Goal: Find specific page/section: Find specific page/section

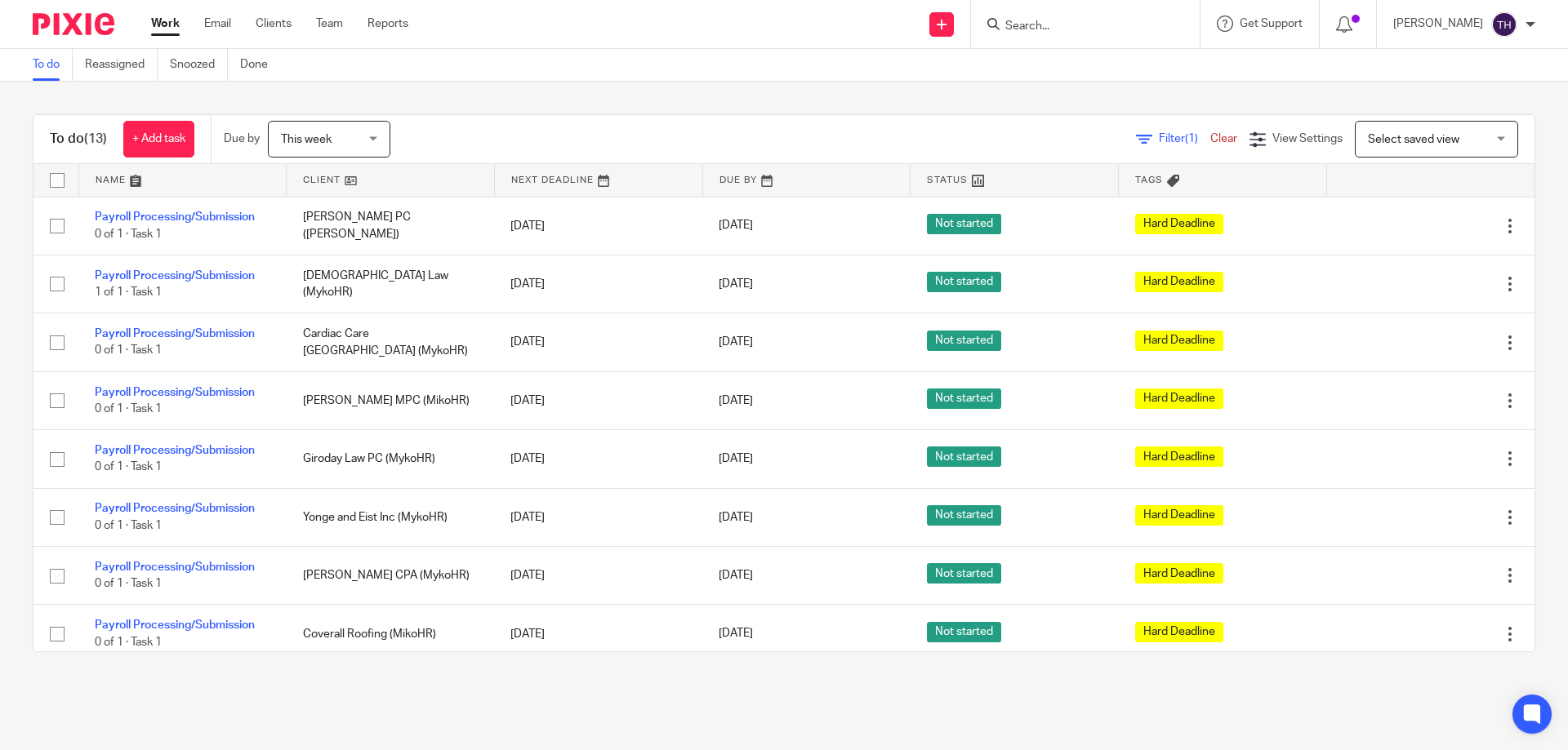
click at [1067, 27] on input "Search" at bounding box center [1077, 27] width 147 height 15
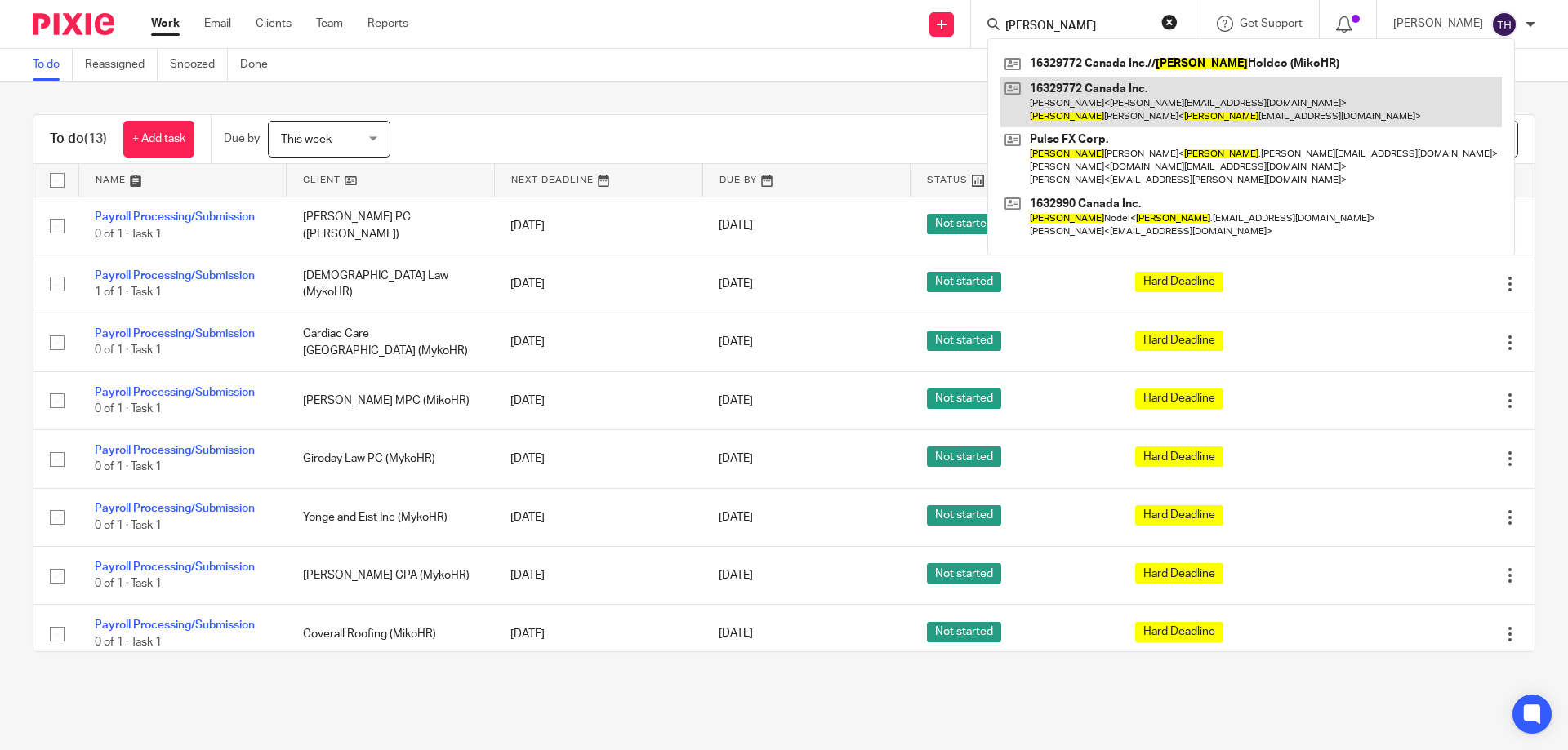
type input "shane"
click at [1106, 100] on link at bounding box center [1251, 101] width 502 height 51
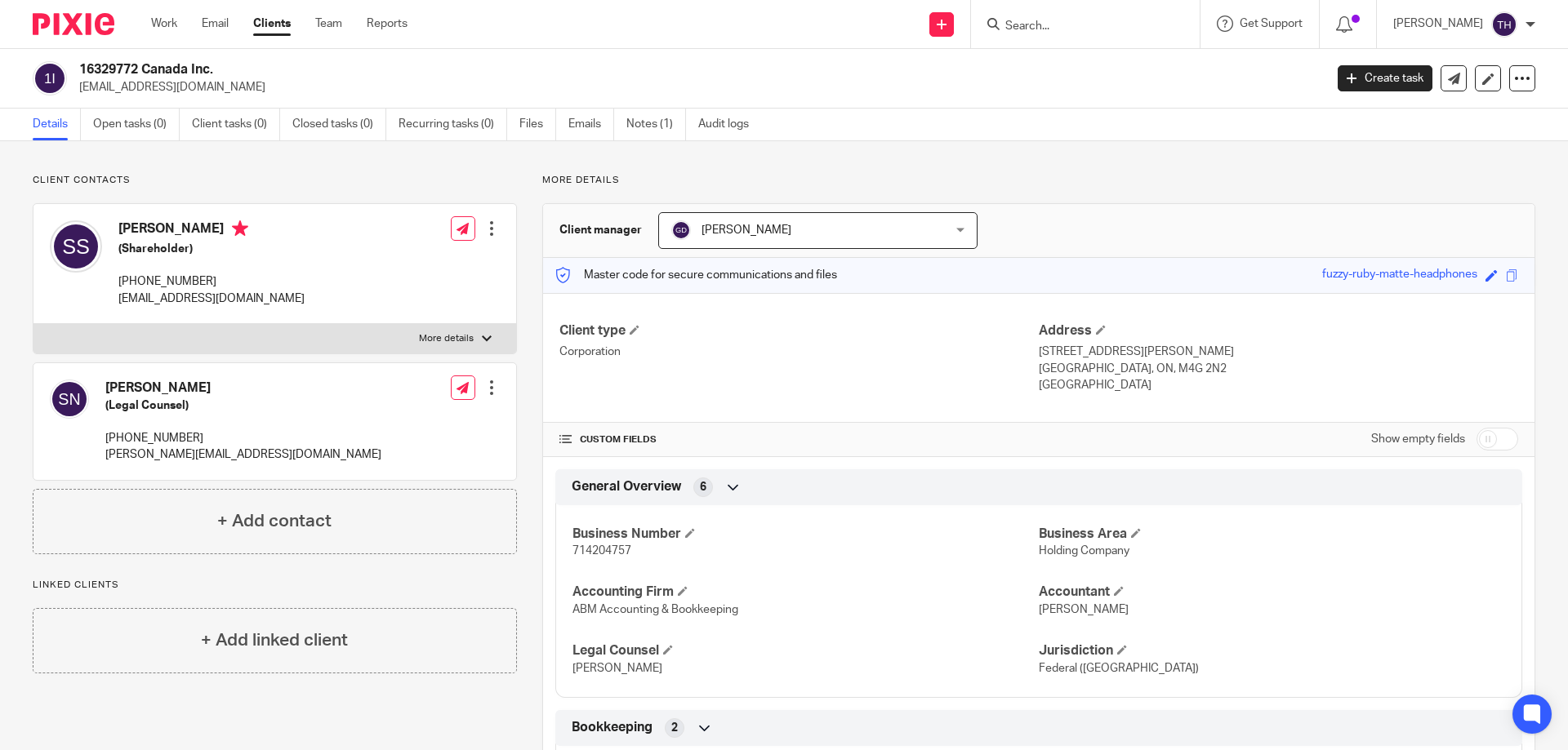
click at [614, 551] on span "714204757" at bounding box center [602, 551] width 59 height 11
click at [613, 551] on span "714204757" at bounding box center [602, 551] width 59 height 11
copy span "714204757"
drag, startPoint x: 1103, startPoint y: 15, endPoint x: 1095, endPoint y: 25, distance: 12.8
click at [1103, 16] on form at bounding box center [1090, 24] width 174 height 20
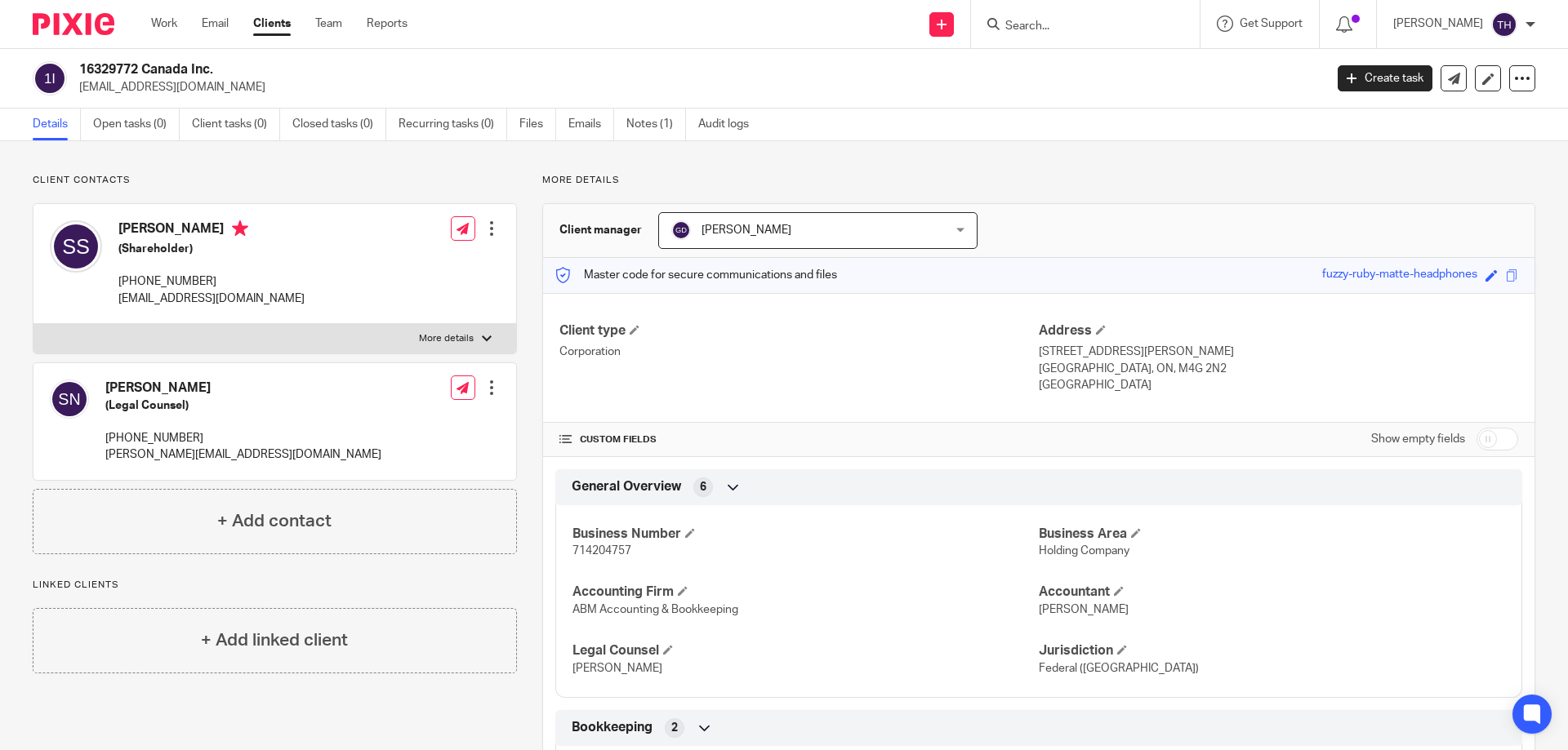
click at [1095, 25] on input "Search" at bounding box center [1077, 27] width 147 height 15
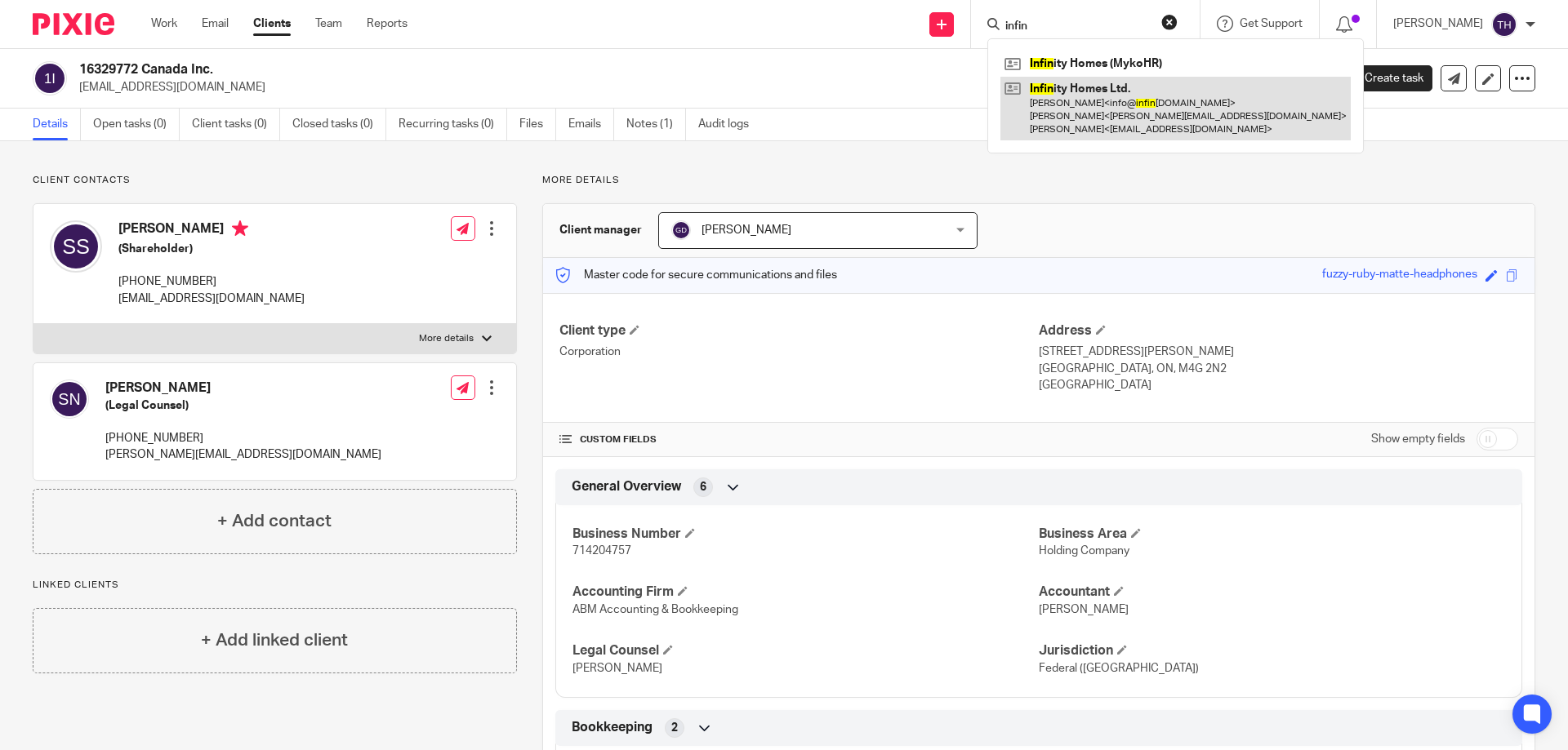
type input "infin"
click at [1092, 92] on link at bounding box center [1176, 109] width 351 height 64
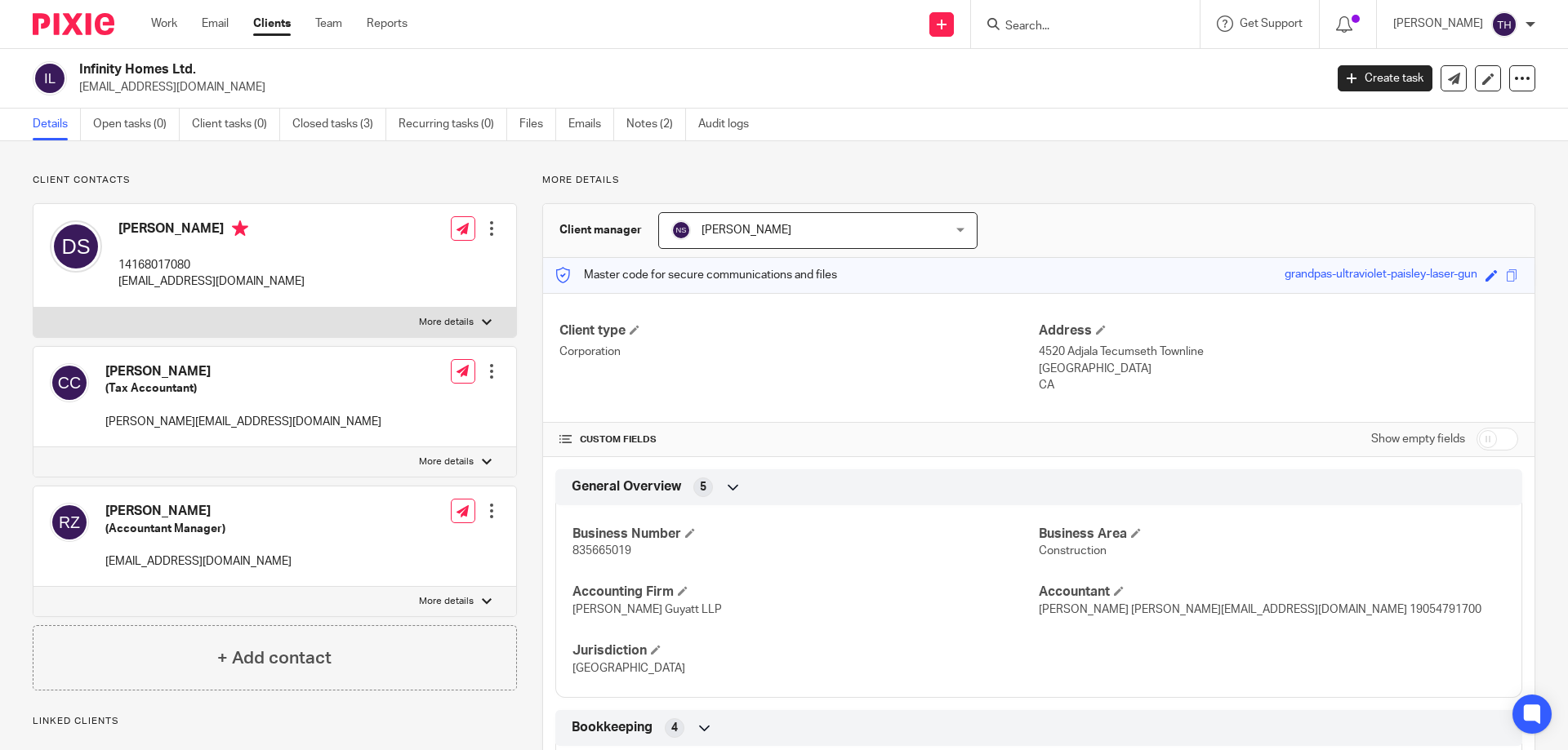
click at [604, 548] on span "835665019" at bounding box center [602, 551] width 59 height 11
copy span "835665019"
click at [1136, 26] on input "Search" at bounding box center [1077, 27] width 147 height 15
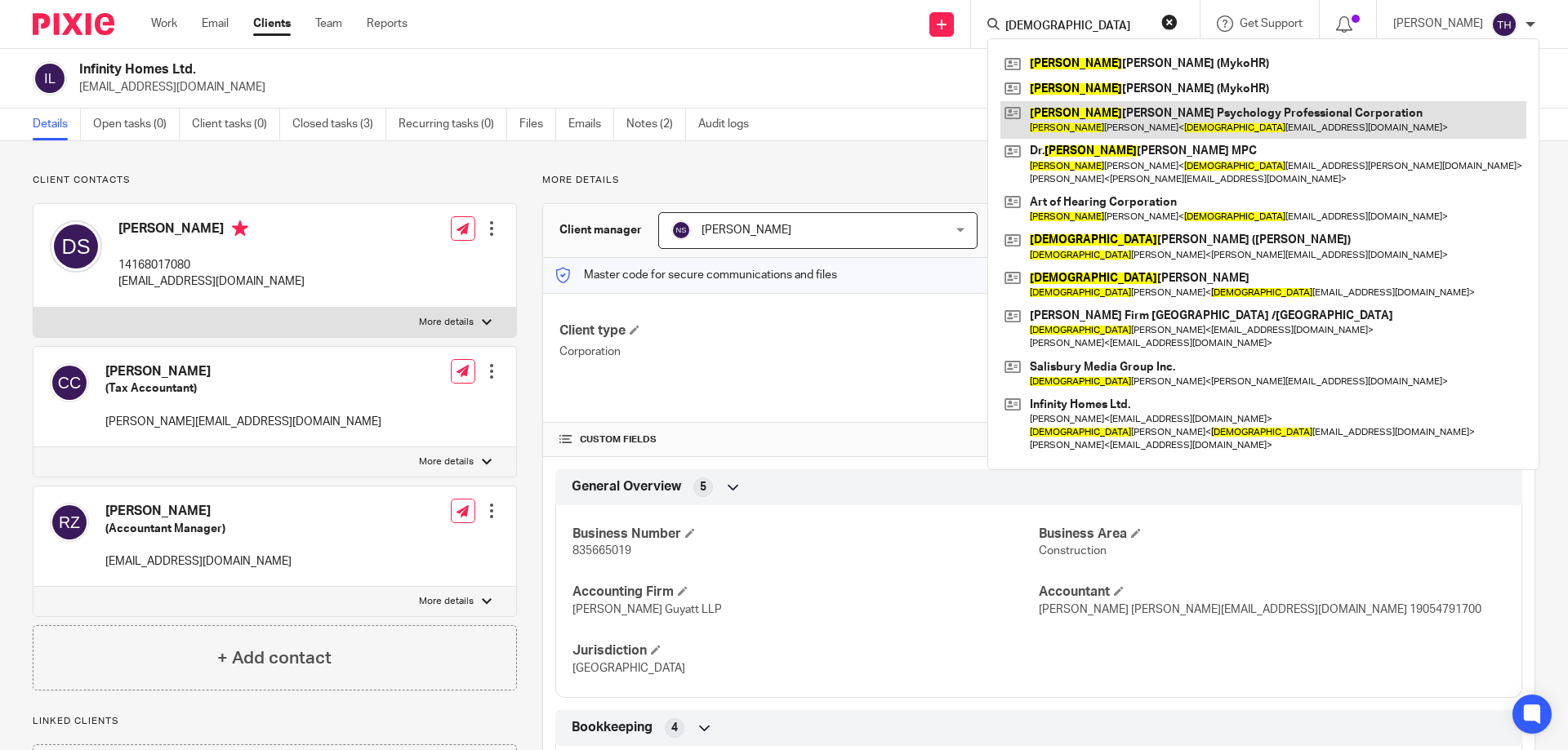
type input "crist"
click at [1145, 119] on link at bounding box center [1263, 120] width 526 height 38
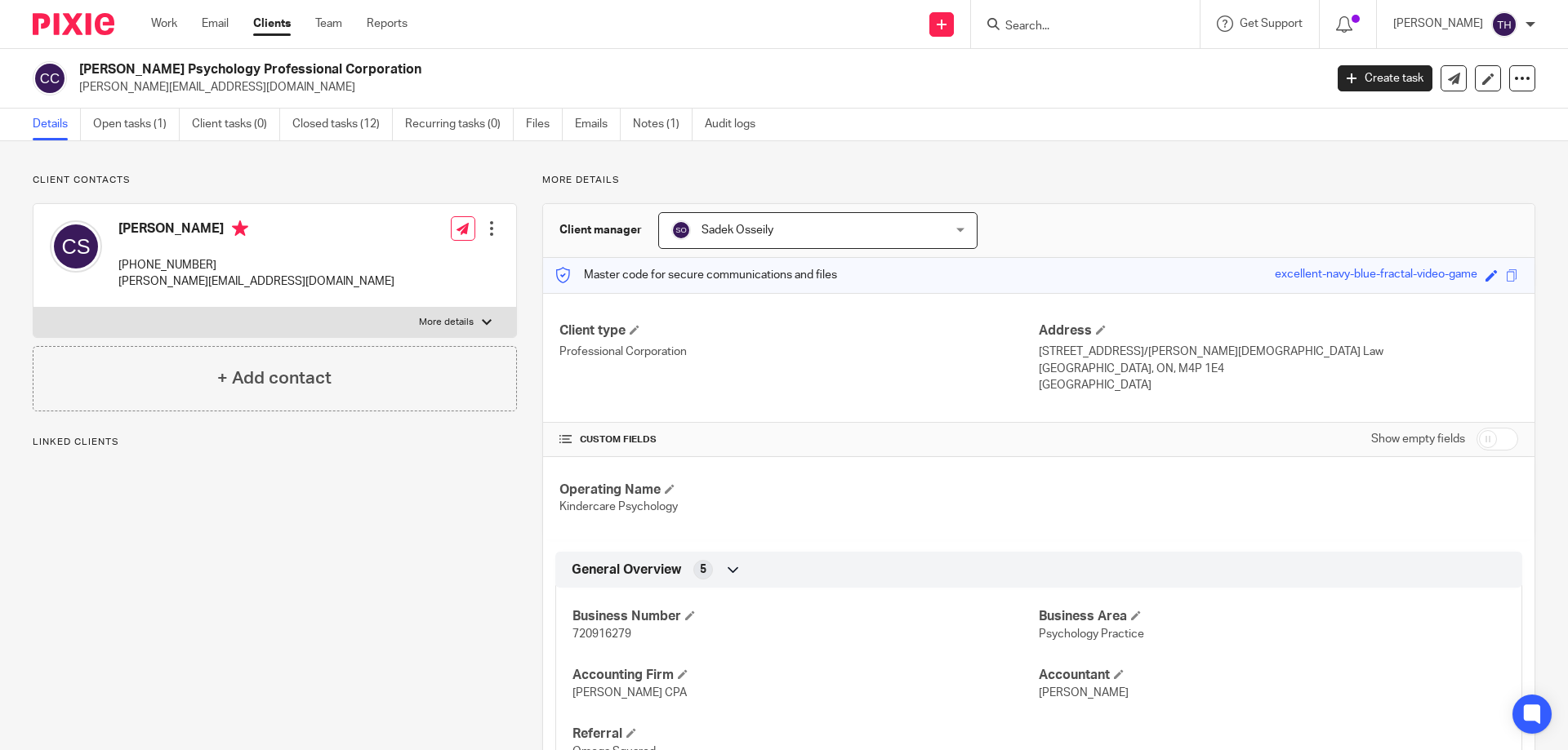
click at [619, 640] on p "720916279" at bounding box center [806, 634] width 467 height 17
copy span "720916279"
click at [1102, 32] on input "Search" at bounding box center [1077, 27] width 147 height 15
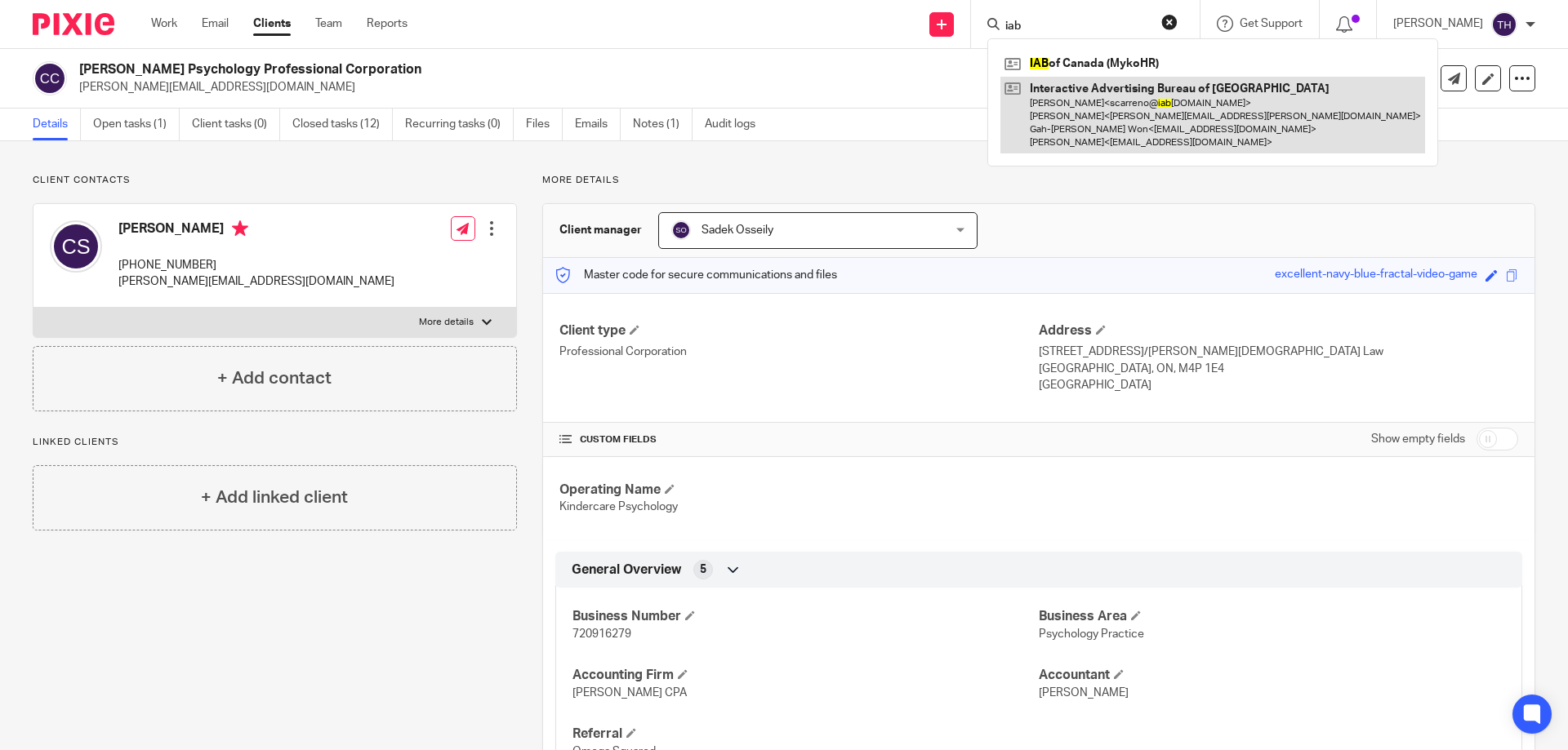
type input "iab"
click at [1144, 95] on link at bounding box center [1213, 115] width 424 height 77
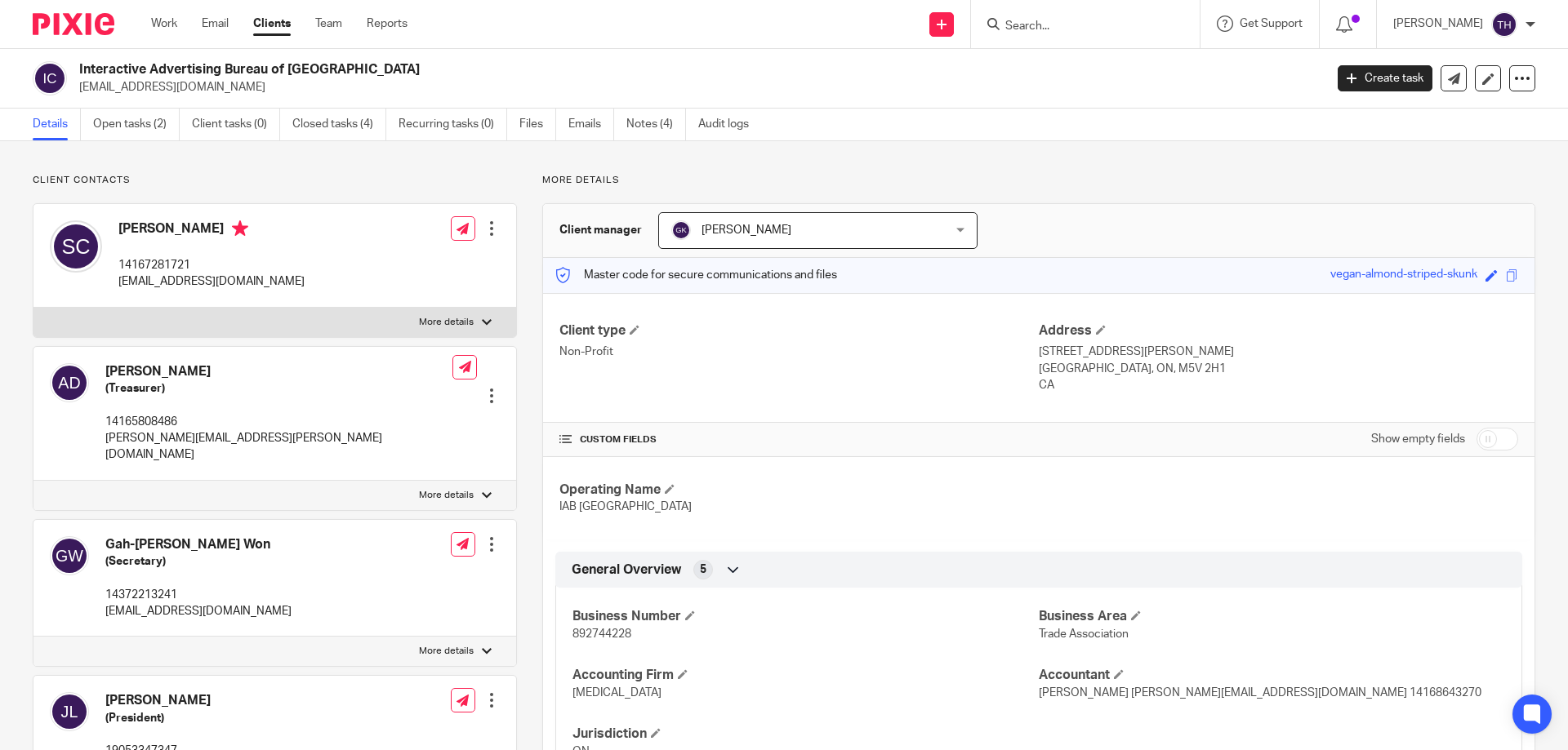
click at [610, 637] on span "892744228" at bounding box center [602, 634] width 59 height 11
copy span "892744228"
click at [1069, 19] on input "Search" at bounding box center [1077, 27] width 147 height 15
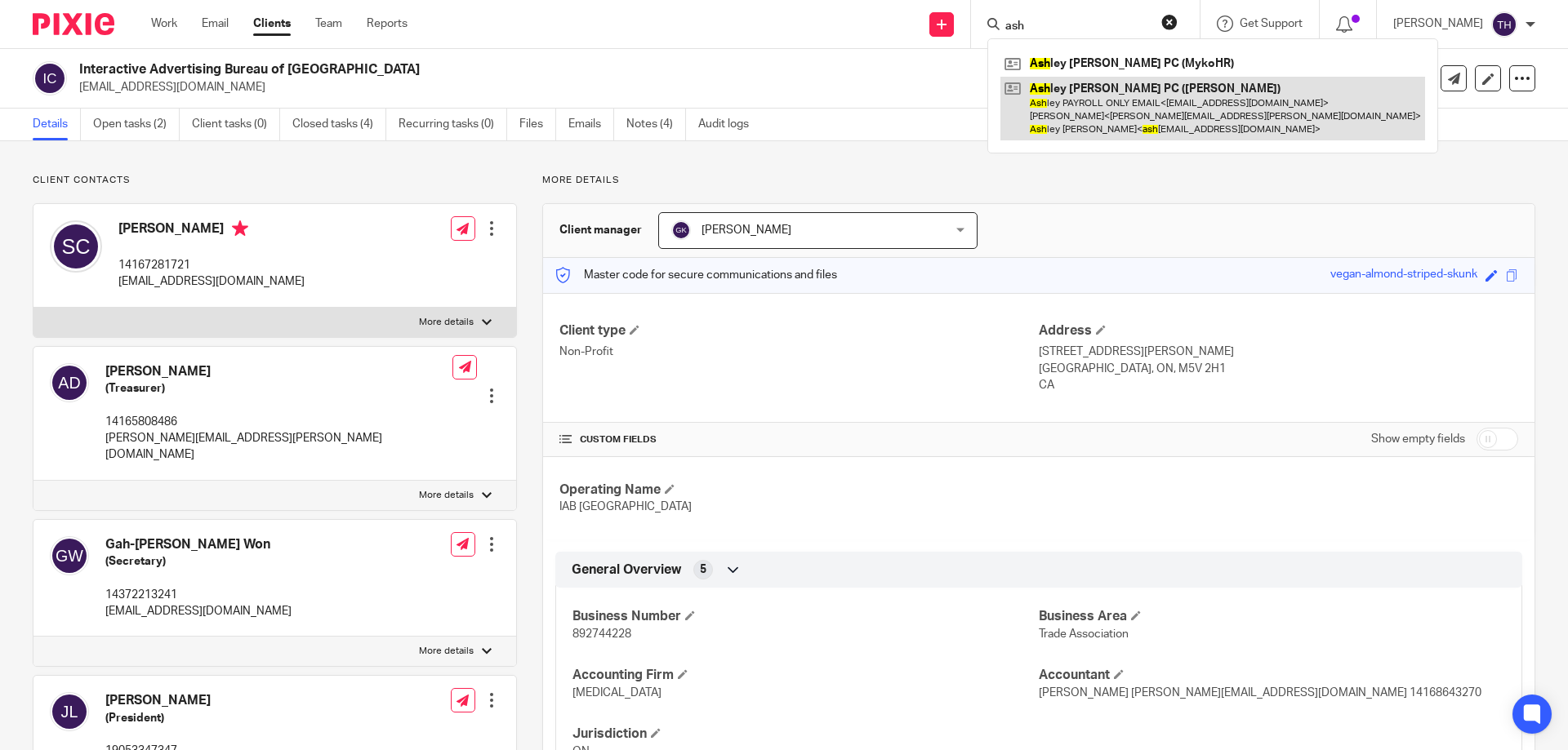
type input "ash"
click at [1101, 94] on link at bounding box center [1213, 109] width 424 height 64
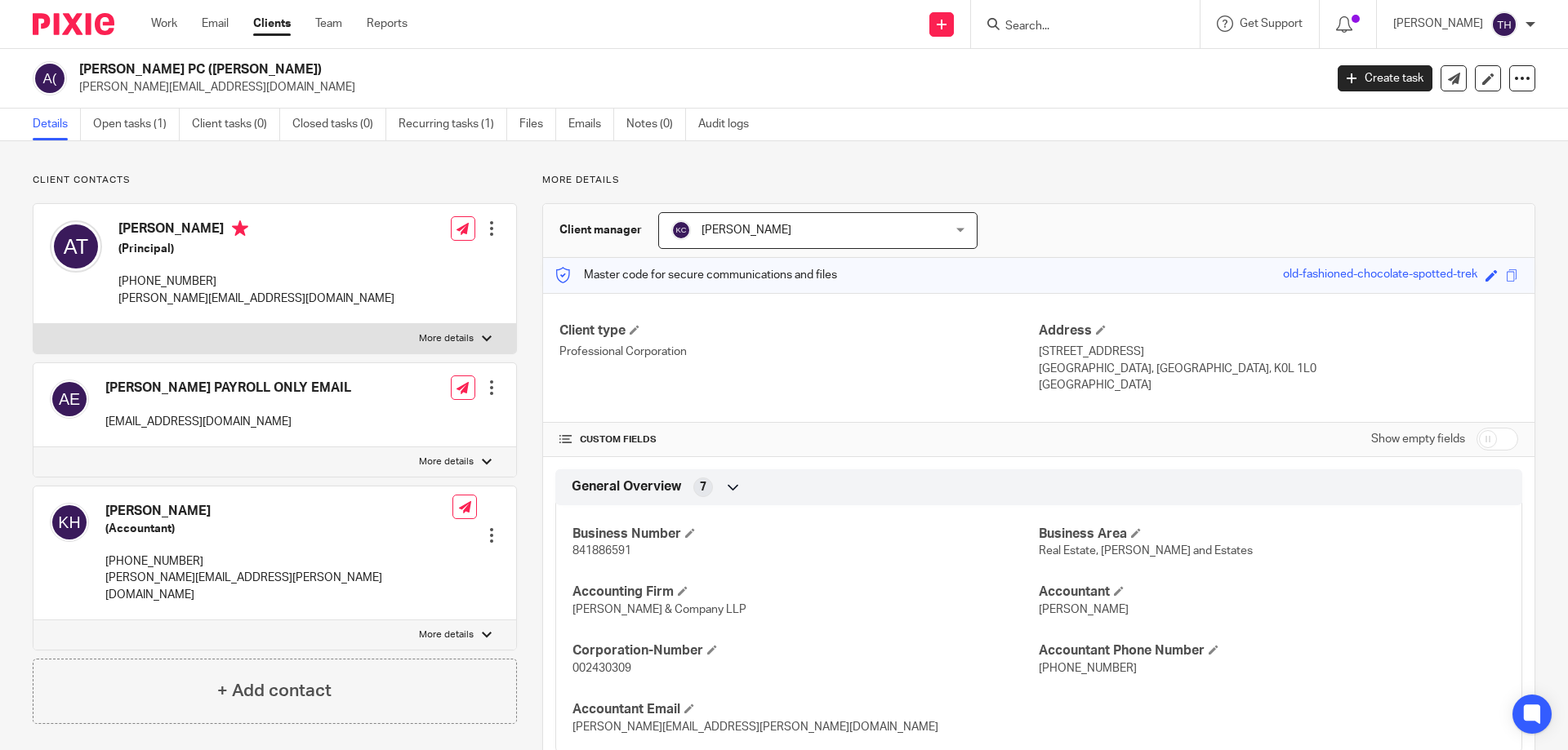
click at [605, 555] on span "841886591" at bounding box center [602, 551] width 59 height 11
copy span "841886591"
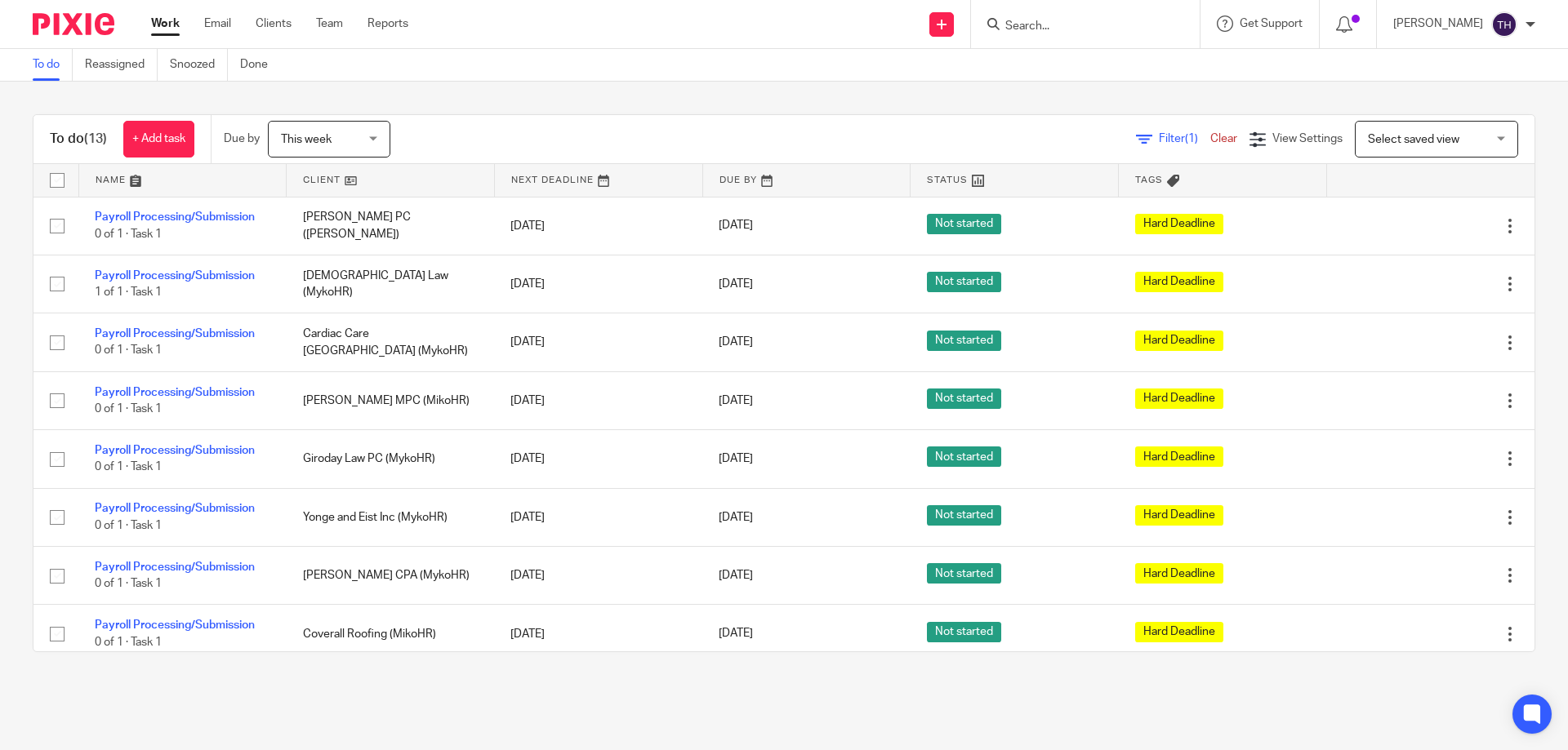
click at [1079, 29] on input "Search" at bounding box center [1077, 27] width 147 height 15
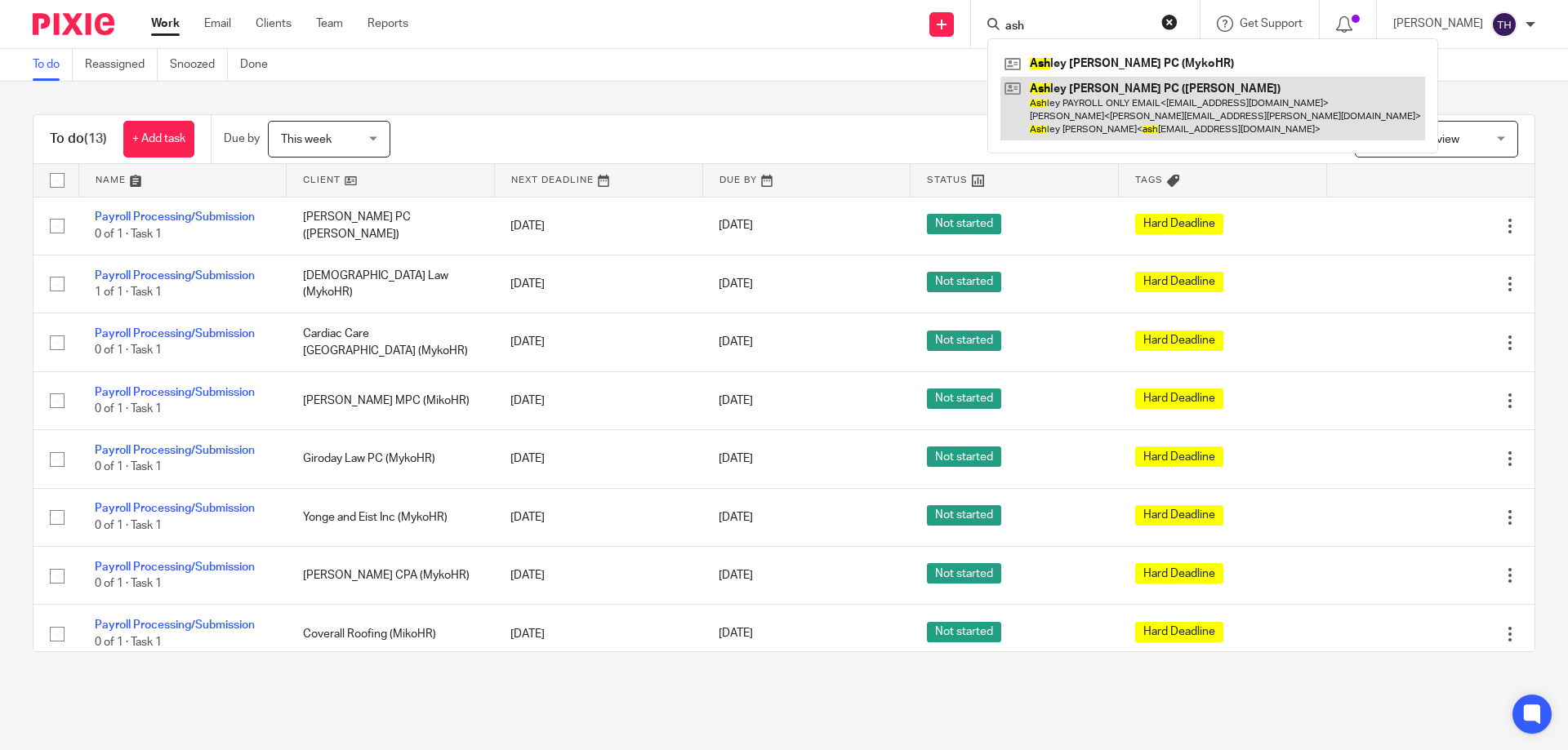
type input "ash"
click at [1110, 96] on link at bounding box center [1213, 109] width 424 height 64
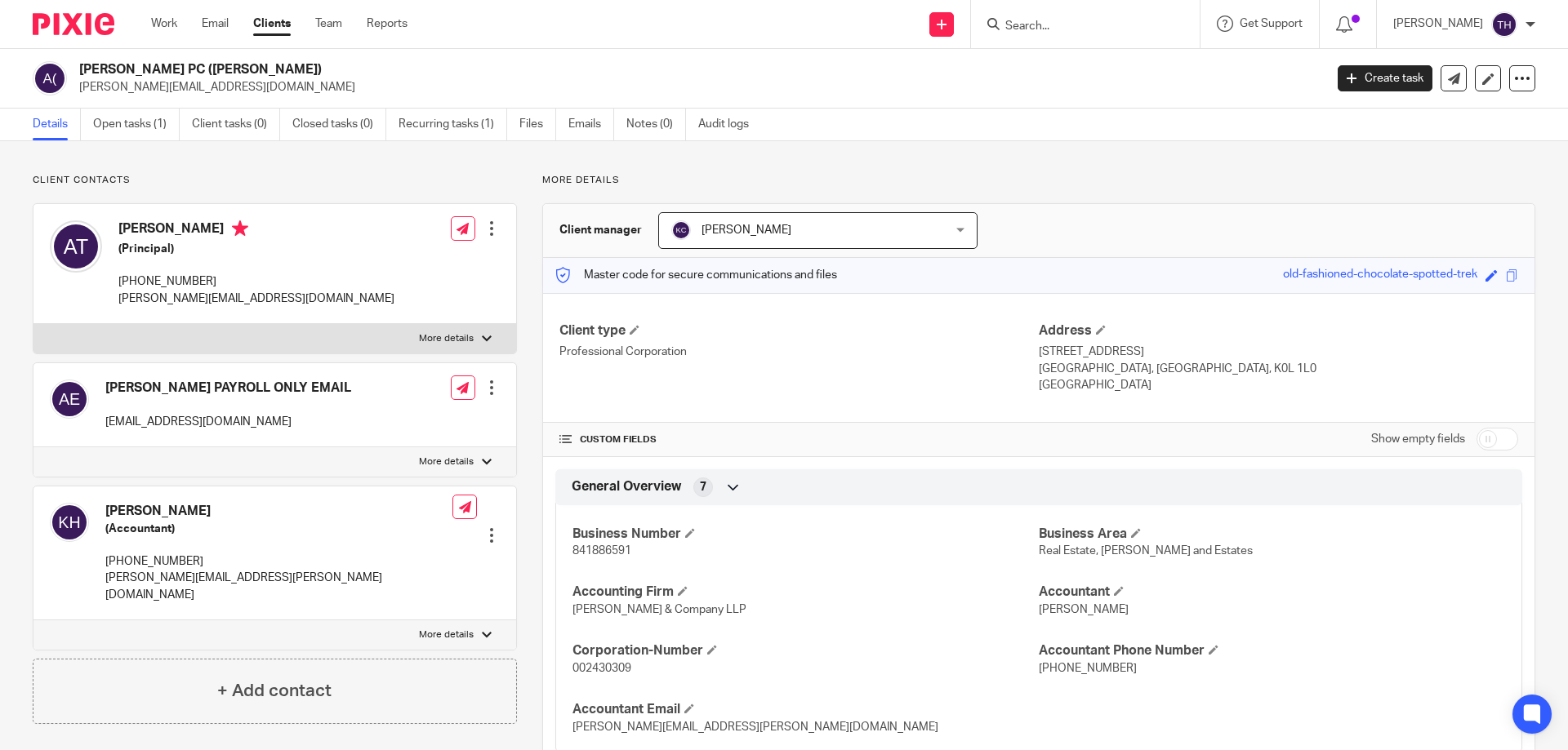
click at [591, 551] on span "841886591" at bounding box center [602, 551] width 59 height 11
copy span "841886591"
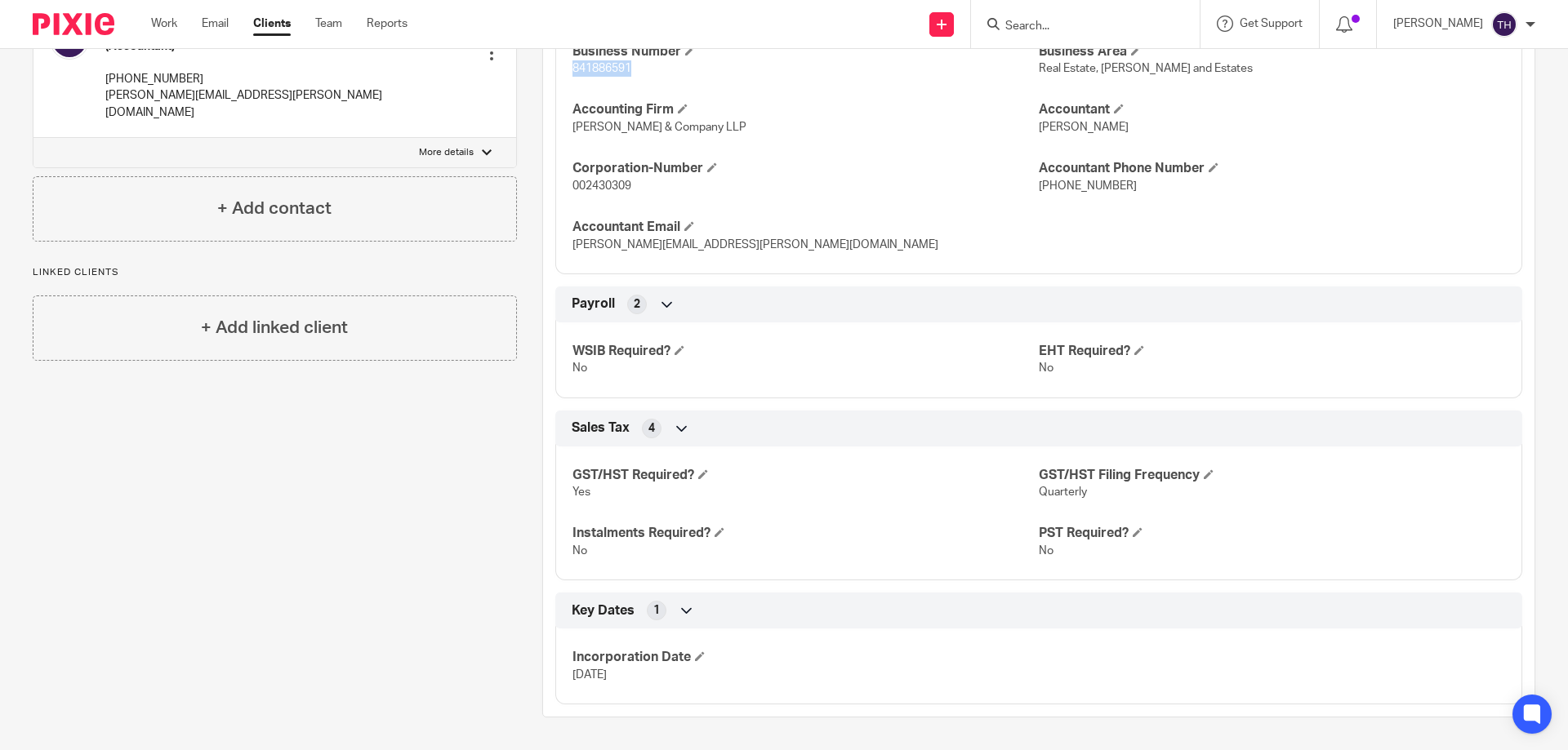
scroll to position [401, 0]
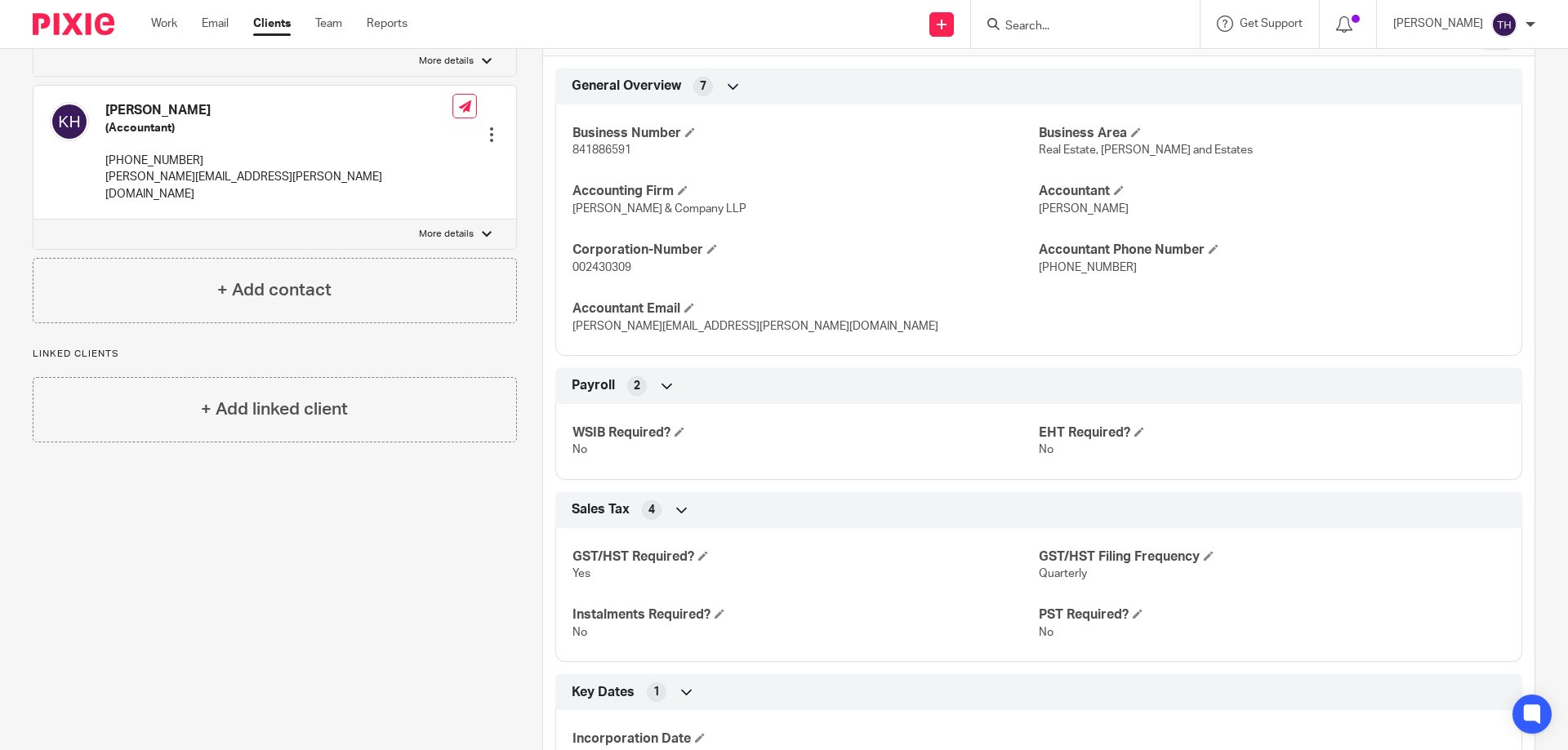
click at [1109, 35] on div at bounding box center [1086, 24] width 228 height 48
click at [1105, 29] on input "Search" at bounding box center [1077, 27] width 147 height 15
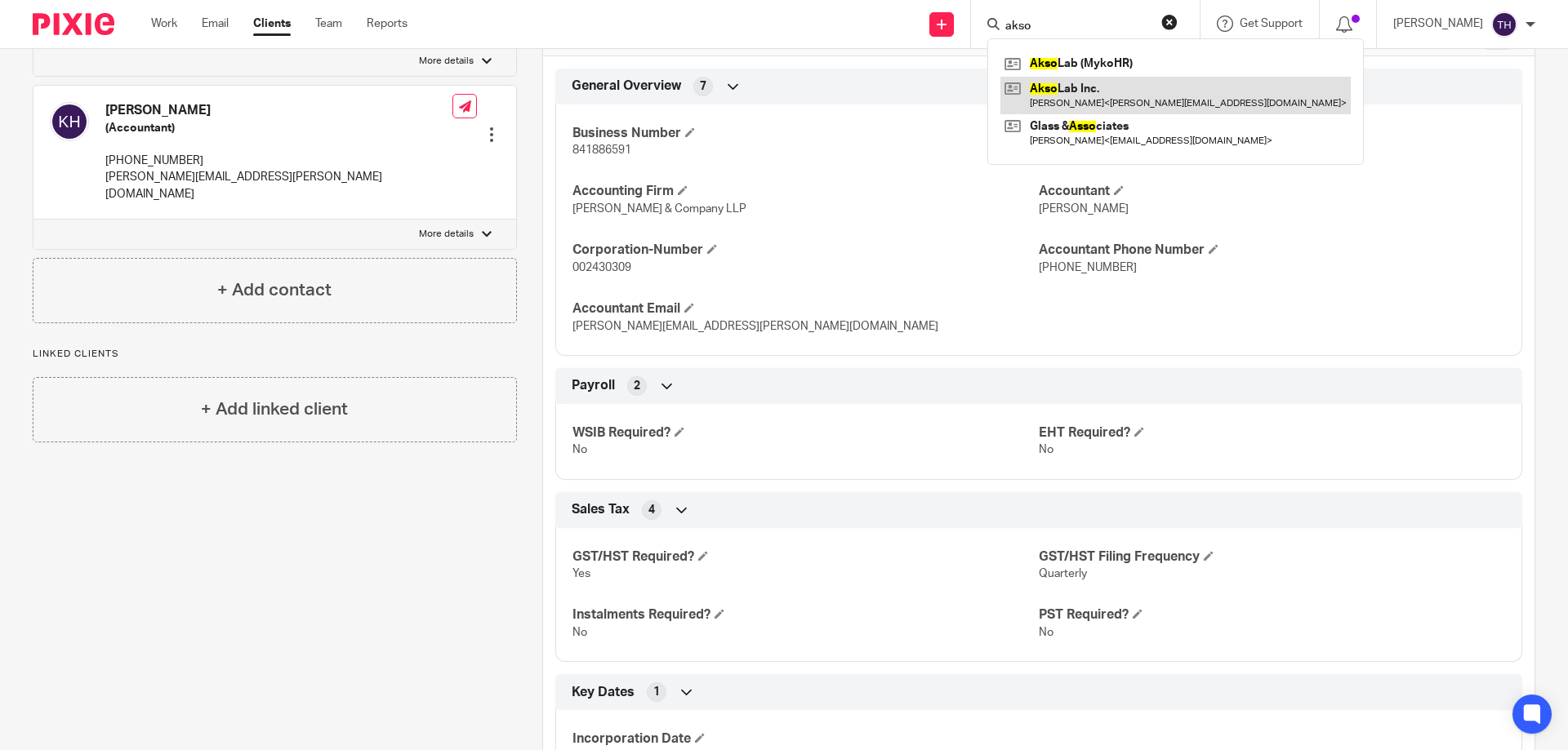
type input "akso"
click at [1098, 98] on link at bounding box center [1176, 95] width 351 height 38
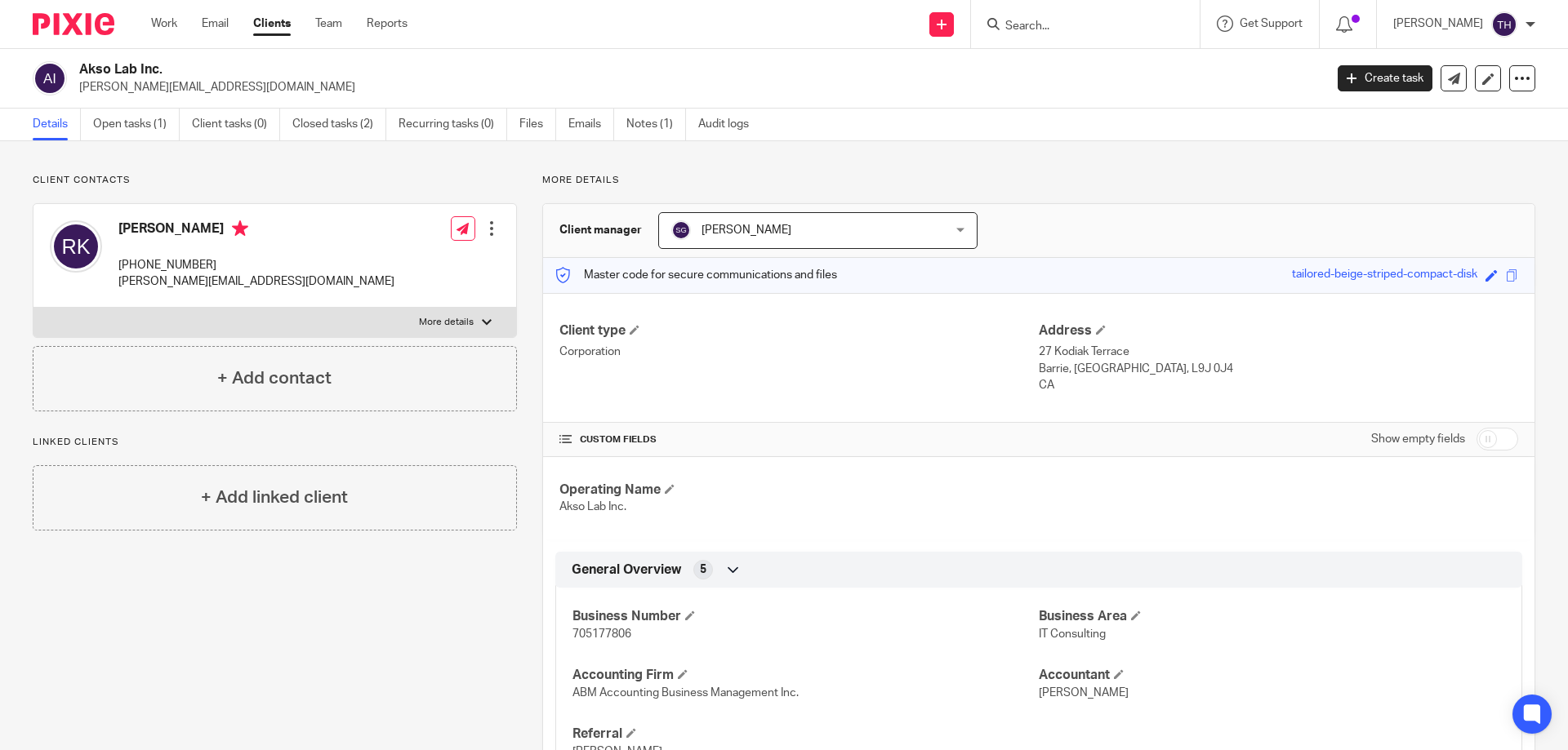
click at [606, 638] on span "705177806" at bounding box center [602, 634] width 59 height 11
copy span "705177806"
click at [1151, 28] on input "Search" at bounding box center [1077, 27] width 147 height 15
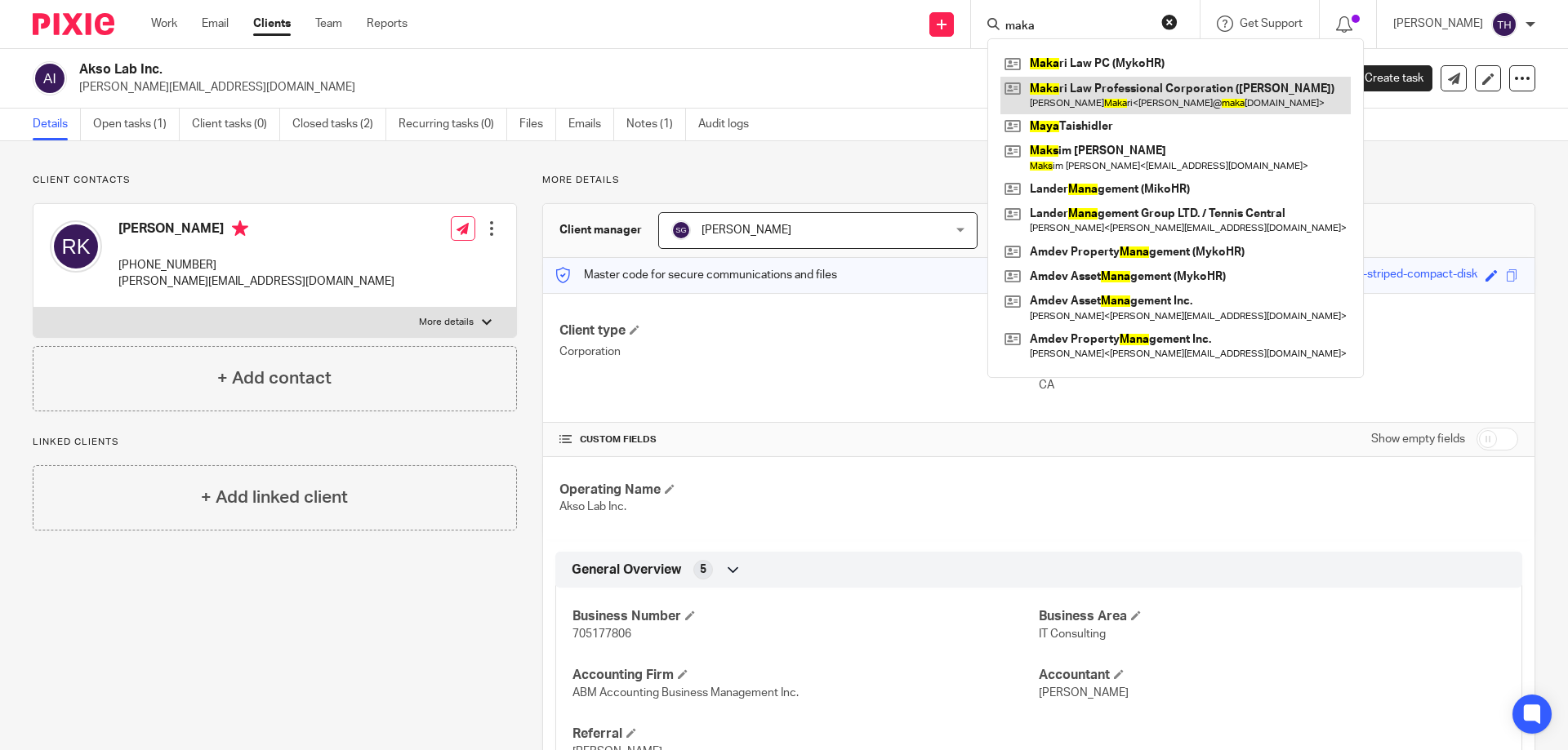
type input "maka"
click at [1123, 98] on link at bounding box center [1176, 95] width 351 height 38
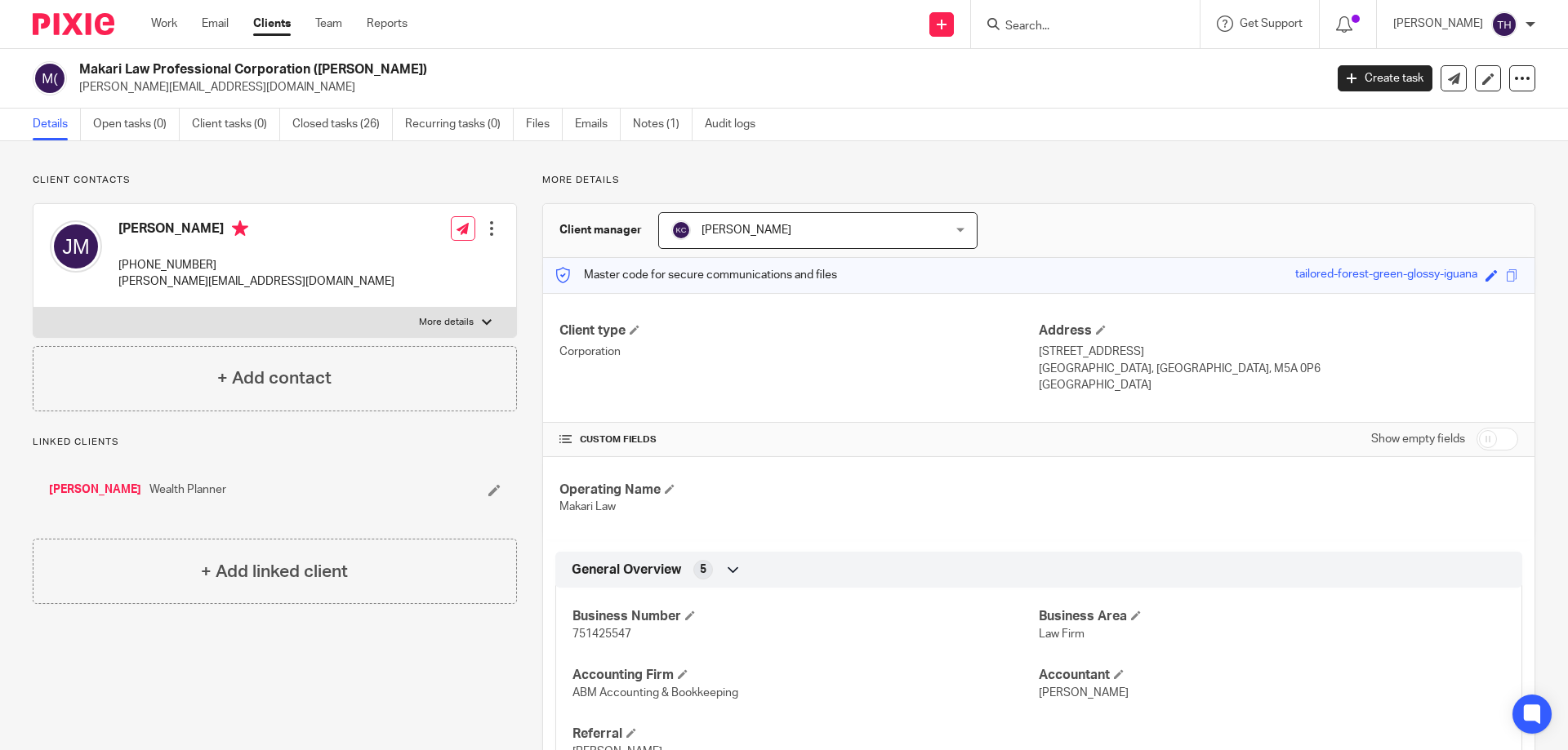
click at [611, 627] on p "751425547" at bounding box center [806, 634] width 467 height 17
copy span "751425547"
